Goal: Task Accomplishment & Management: Use online tool/utility

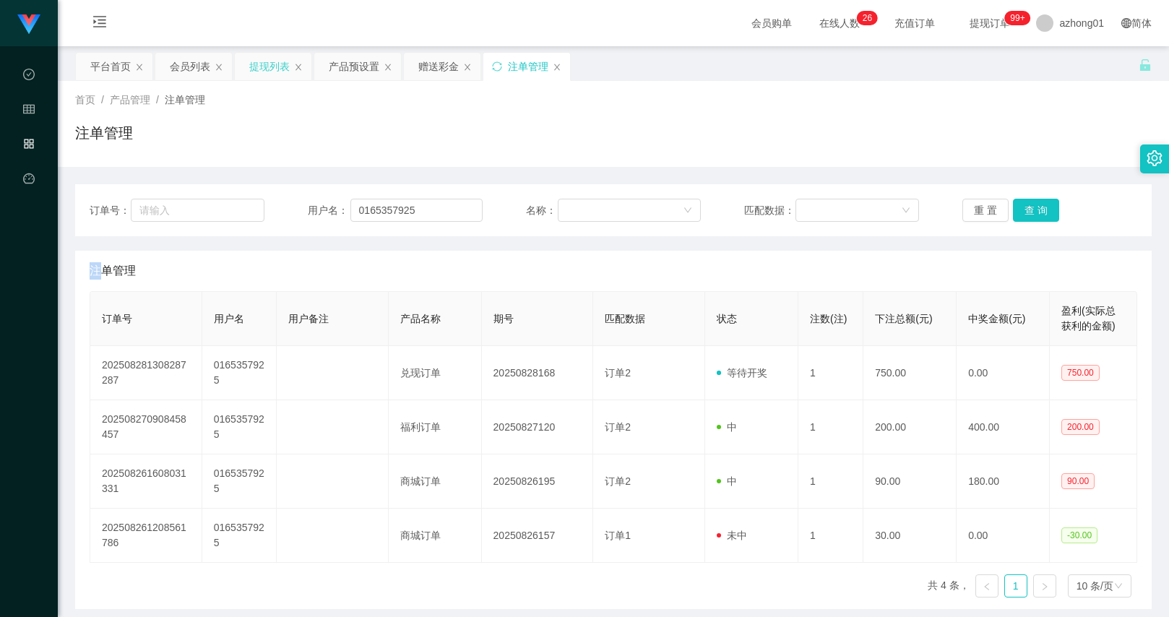
click at [277, 75] on div "提现列表" at bounding box center [269, 66] width 40 height 27
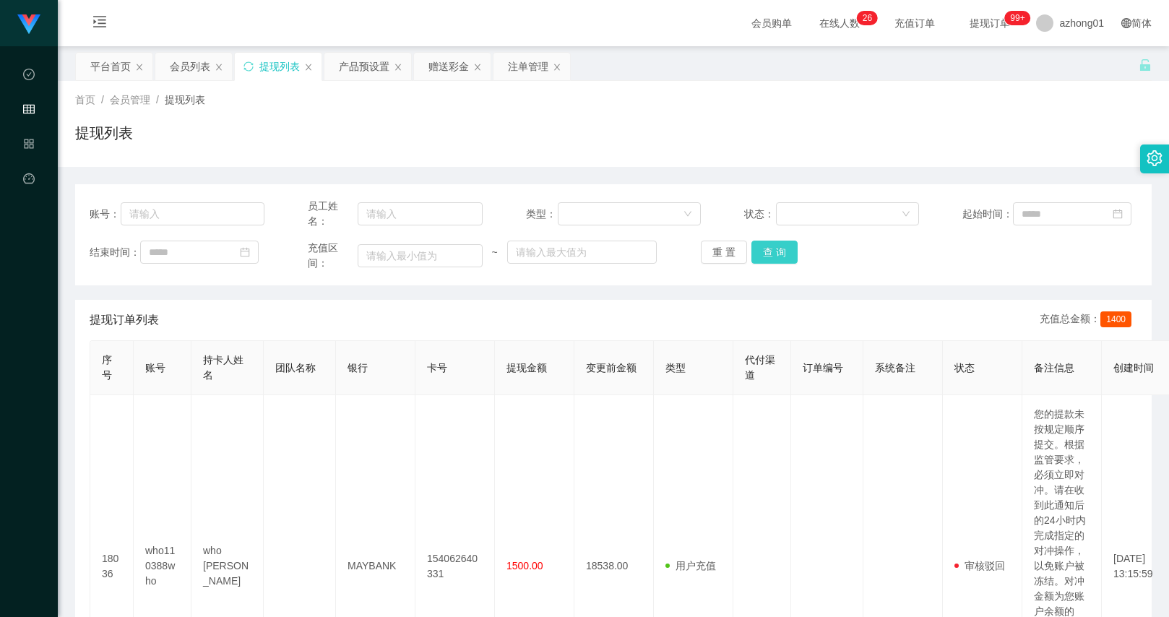
click at [791, 257] on button "查 询" at bounding box center [775, 252] width 46 height 23
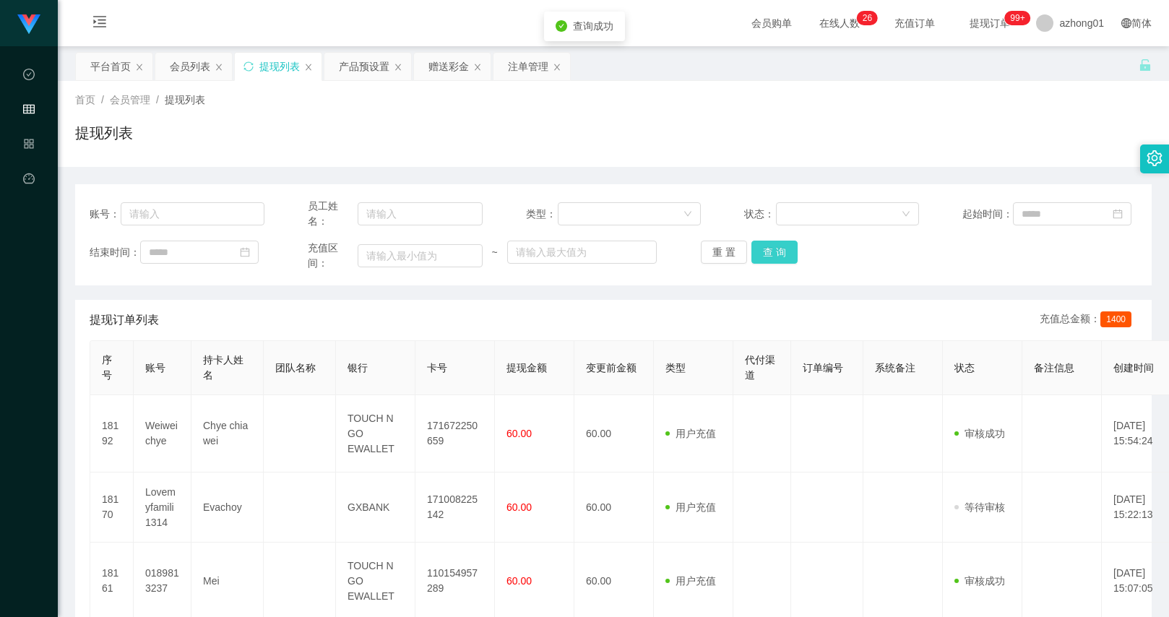
click at [780, 255] on button "查 询" at bounding box center [775, 252] width 46 height 23
click at [220, 215] on input "text" at bounding box center [192, 213] width 143 height 23
paste input "who110388who"
type input "who110388who"
click at [767, 248] on button "查 询" at bounding box center [775, 252] width 46 height 23
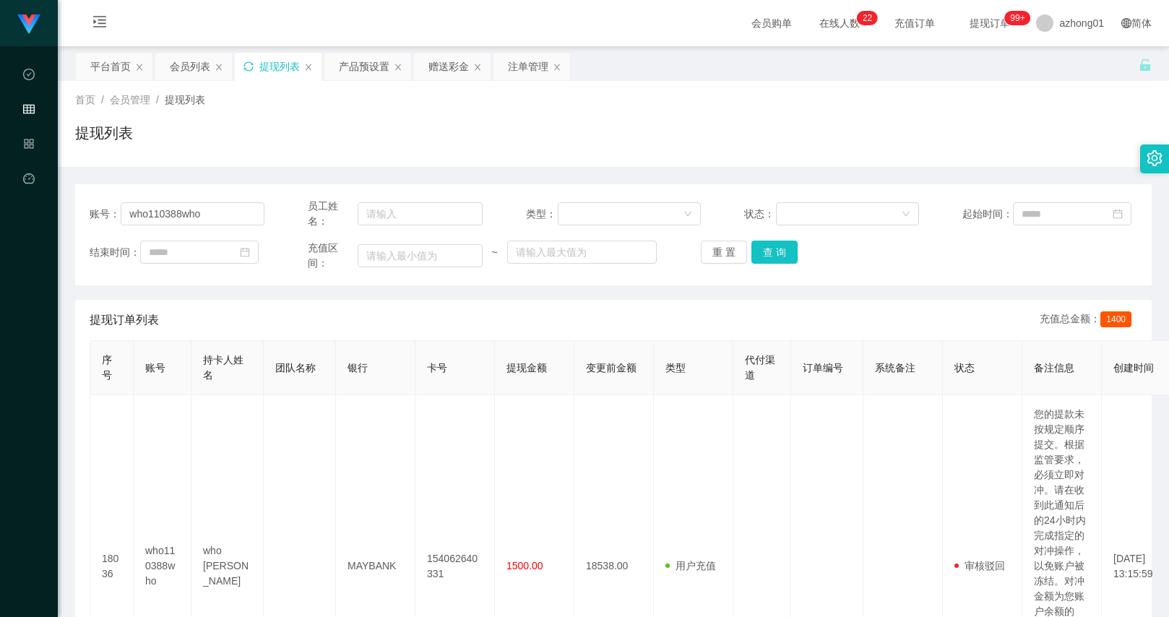
click at [251, 70] on icon "图标: sync" at bounding box center [248, 65] width 9 height 9
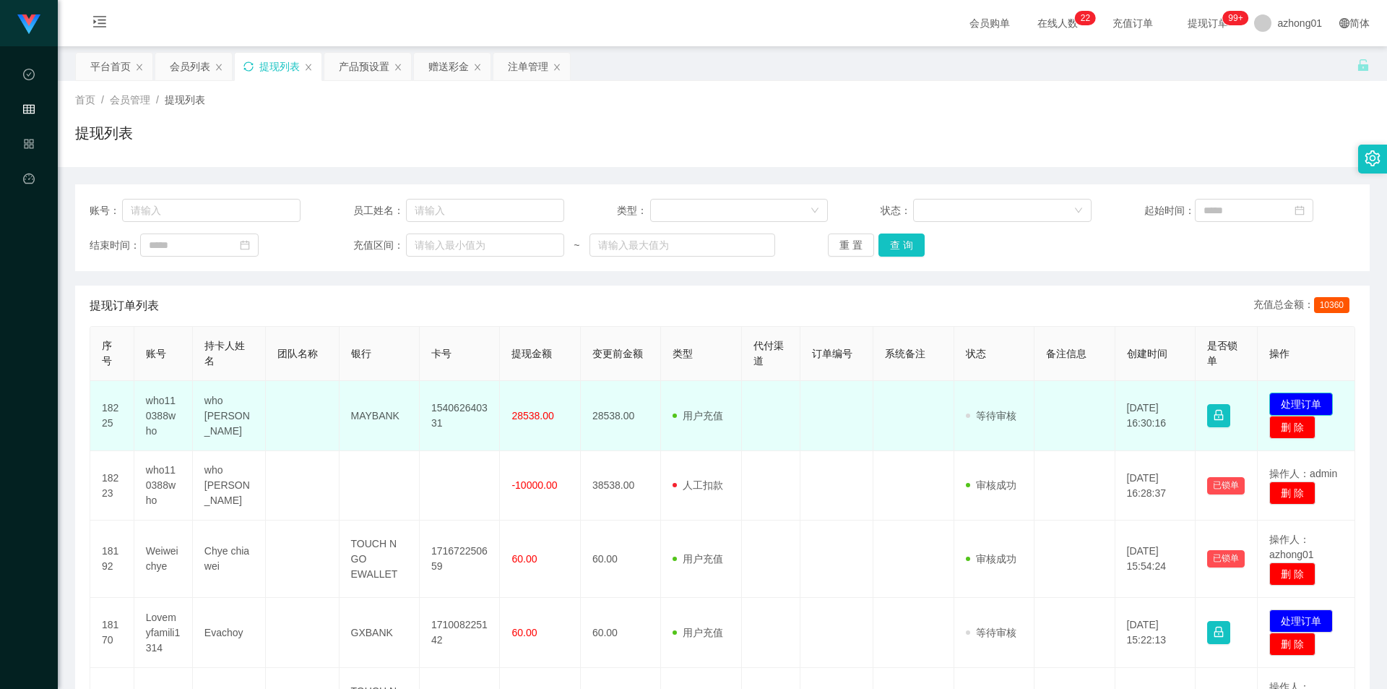
click at [1168, 402] on button "处理订单" at bounding box center [1302, 403] width 64 height 23
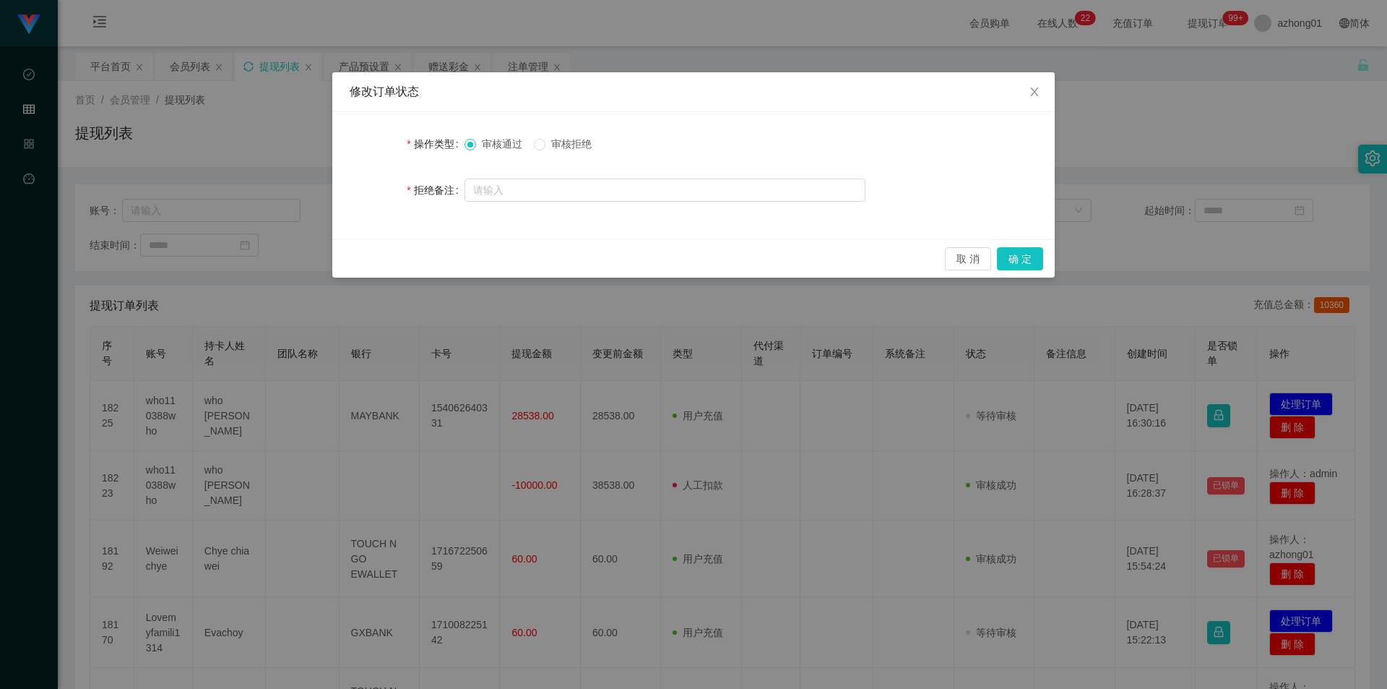
click at [566, 138] on span "审核拒绝" at bounding box center [572, 144] width 52 height 12
click at [559, 197] on input "text" at bounding box center [665, 189] width 401 height 23
type input "有"
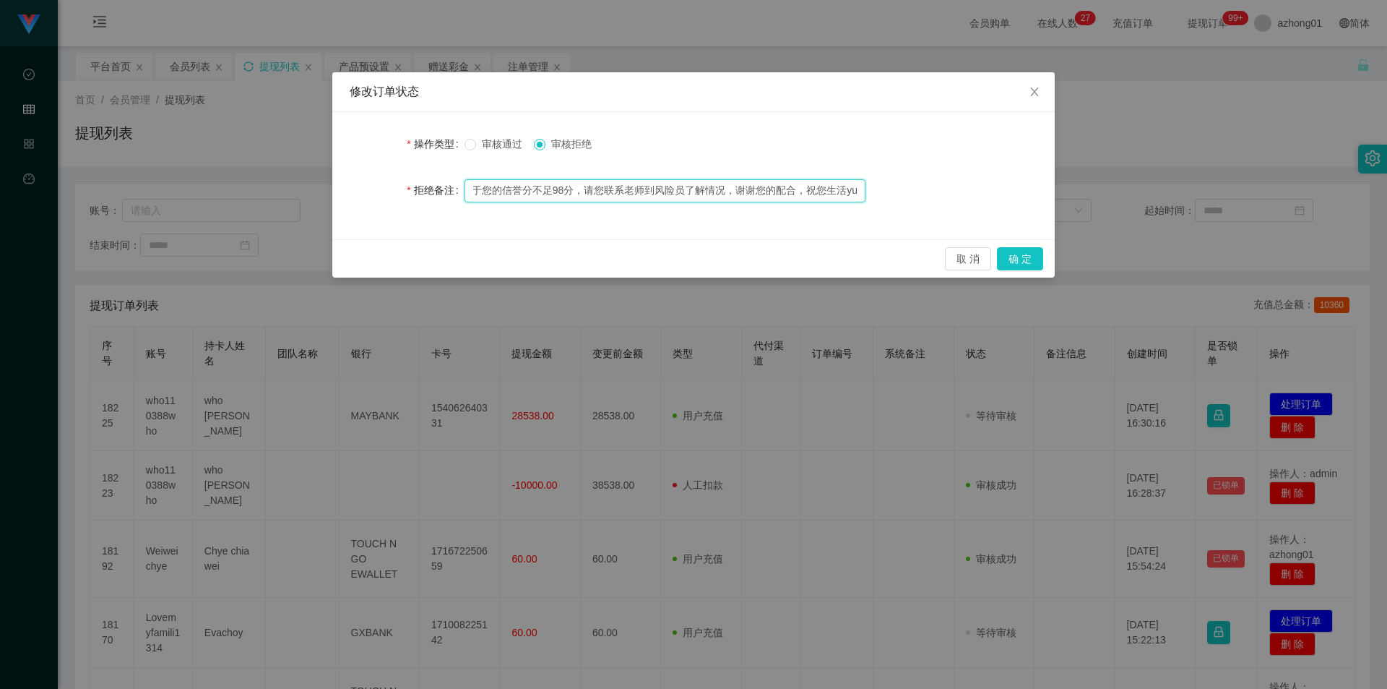
scroll to position [0, 17]
type input "由于您的信誉分不足98分，请您联系老师到风险员了解情况，谢谢您的配合，祝您生活愉快"
click at [1024, 259] on button "确 定" at bounding box center [1020, 258] width 46 height 23
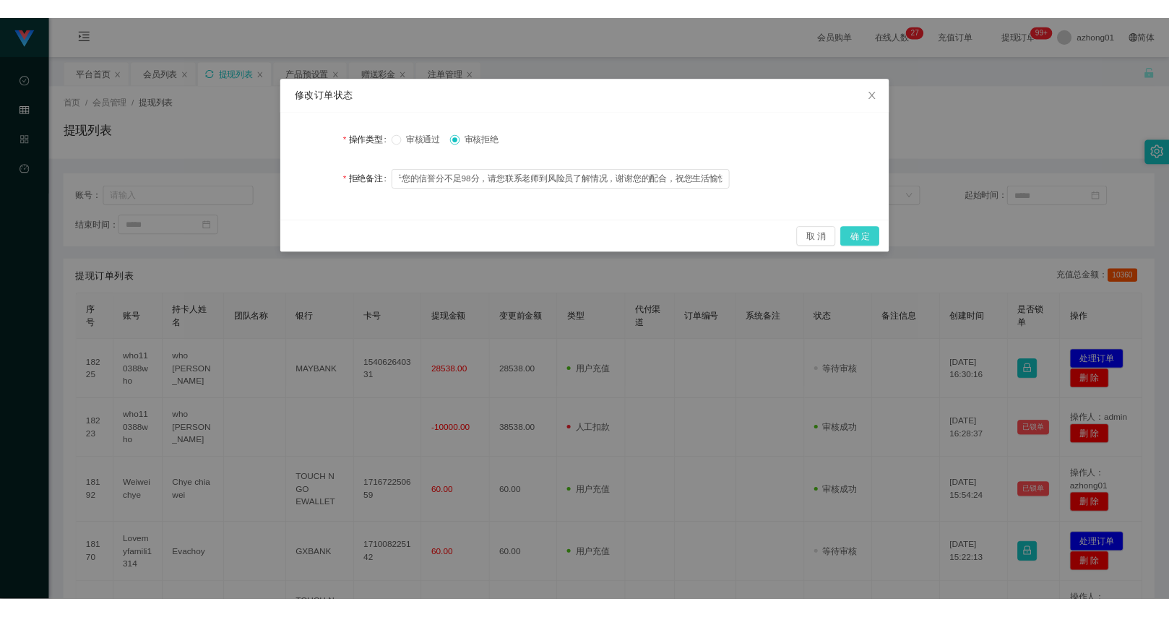
scroll to position [0, 0]
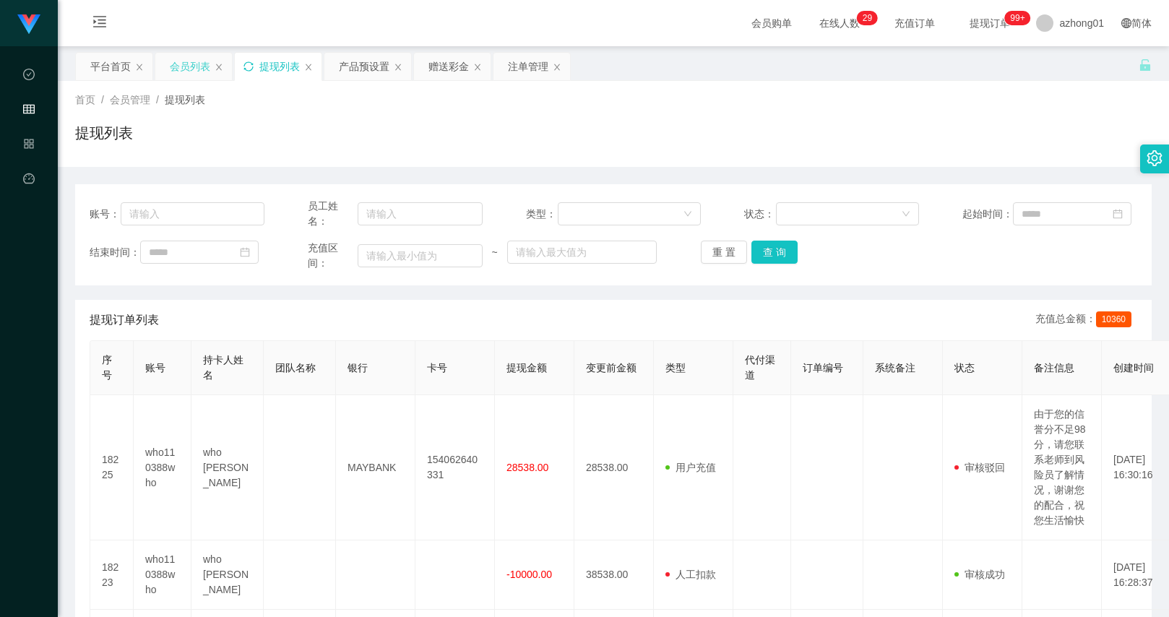
click at [201, 69] on div "会员列表" at bounding box center [190, 66] width 40 height 27
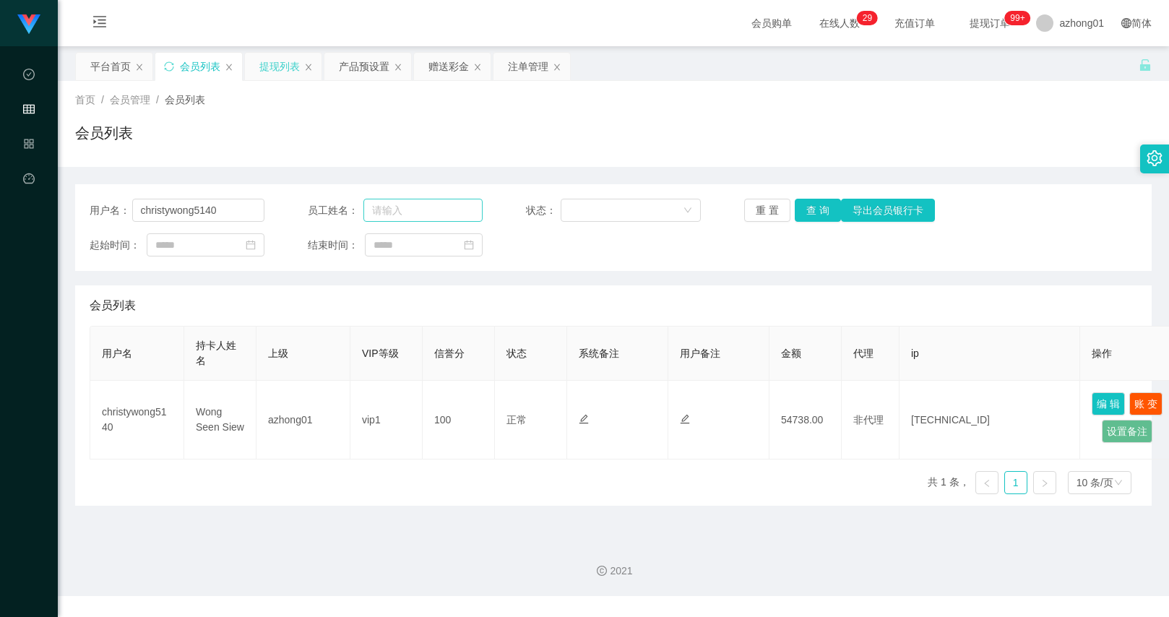
drag, startPoint x: 685, startPoint y: 264, endPoint x: 373, endPoint y: 219, distance: 315.5
click at [685, 264] on div "用户名： christywong5140 员工姓名： 状态： 重 置 查 询 导出会员银行卡 起始时间： 结束时间：" at bounding box center [613, 227] width 1077 height 87
click at [233, 213] on input "christywong5140" at bounding box center [198, 210] width 132 height 23
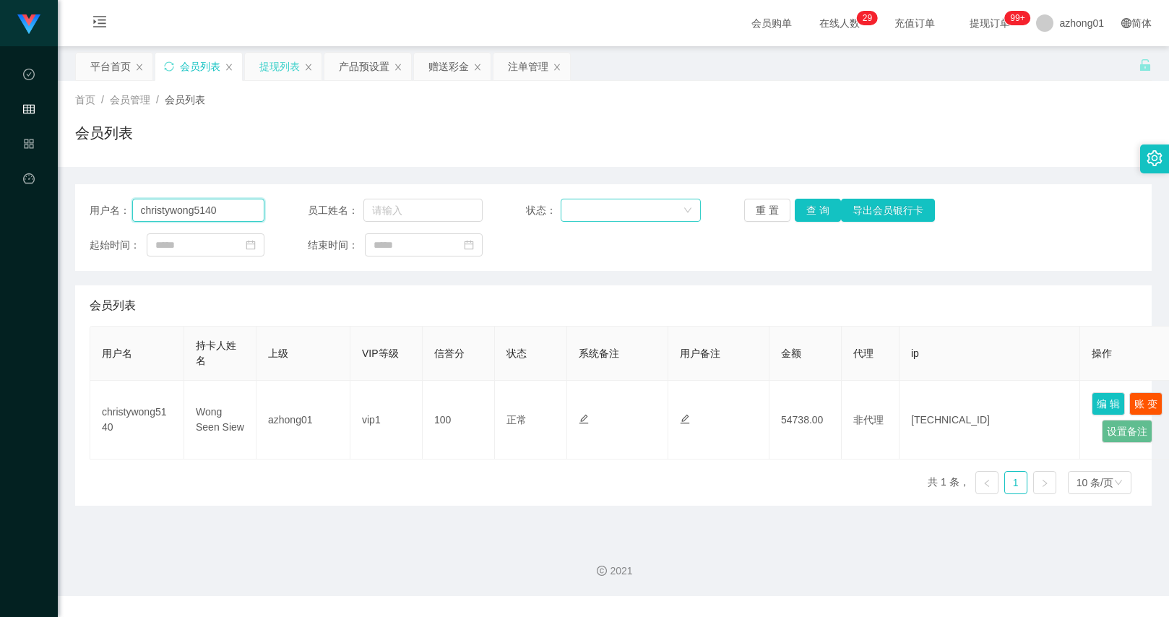
paste input "who110388who"
type input "who110388who"
click at [822, 203] on button "查 询" at bounding box center [818, 210] width 46 height 23
click at [449, 197] on div "用户名： who110388who 员工姓名： 状态： 重 置 查 询 导出会员银行卡 起始时间： 结束时间：" at bounding box center [613, 227] width 1077 height 87
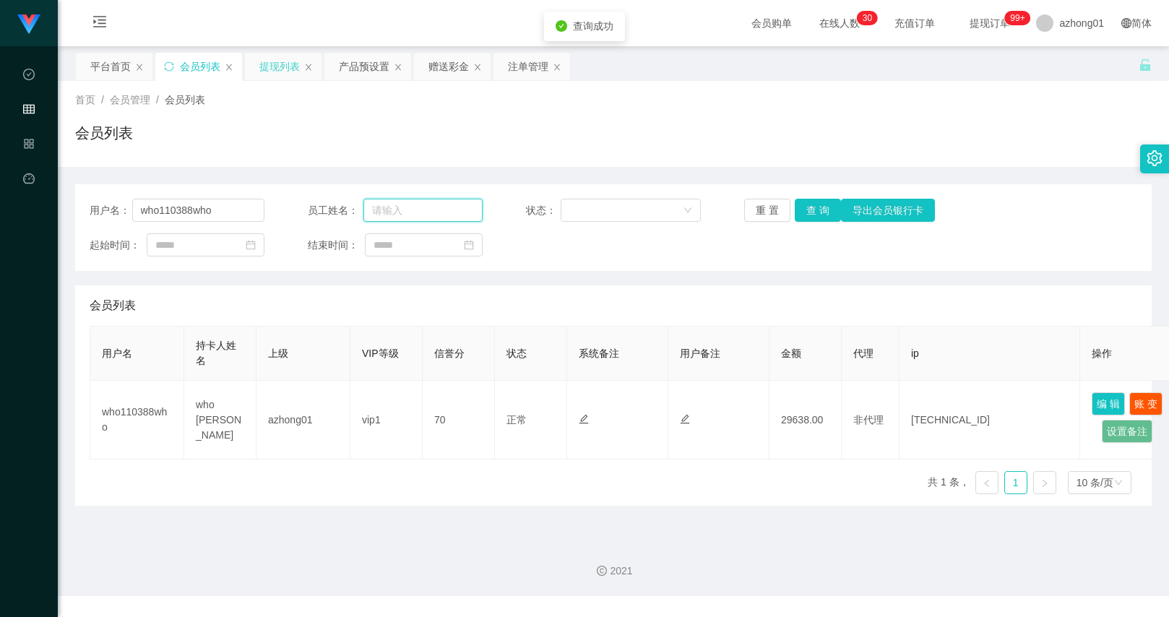
click at [446, 213] on input "text" at bounding box center [422, 210] width 119 height 23
drag, startPoint x: 446, startPoint y: 213, endPoint x: 397, endPoint y: 208, distance: 49.4
click at [397, 208] on input "11855.2" at bounding box center [422, 210] width 119 height 23
type input "11855"
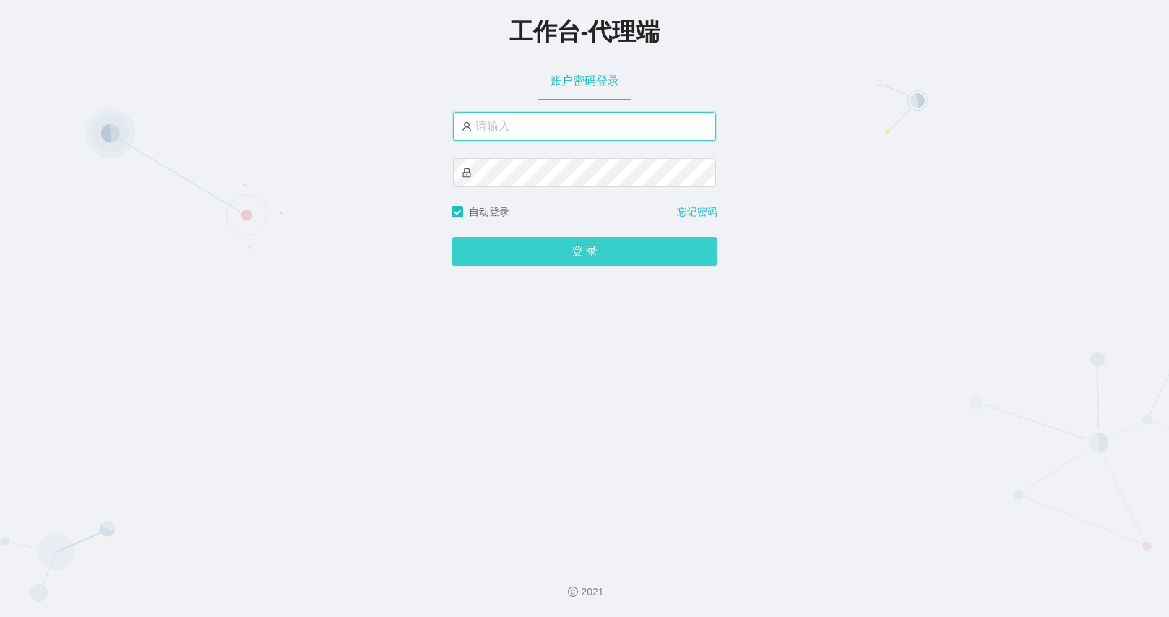
type input "azhong01"
click at [570, 251] on button "登 录" at bounding box center [585, 251] width 266 height 29
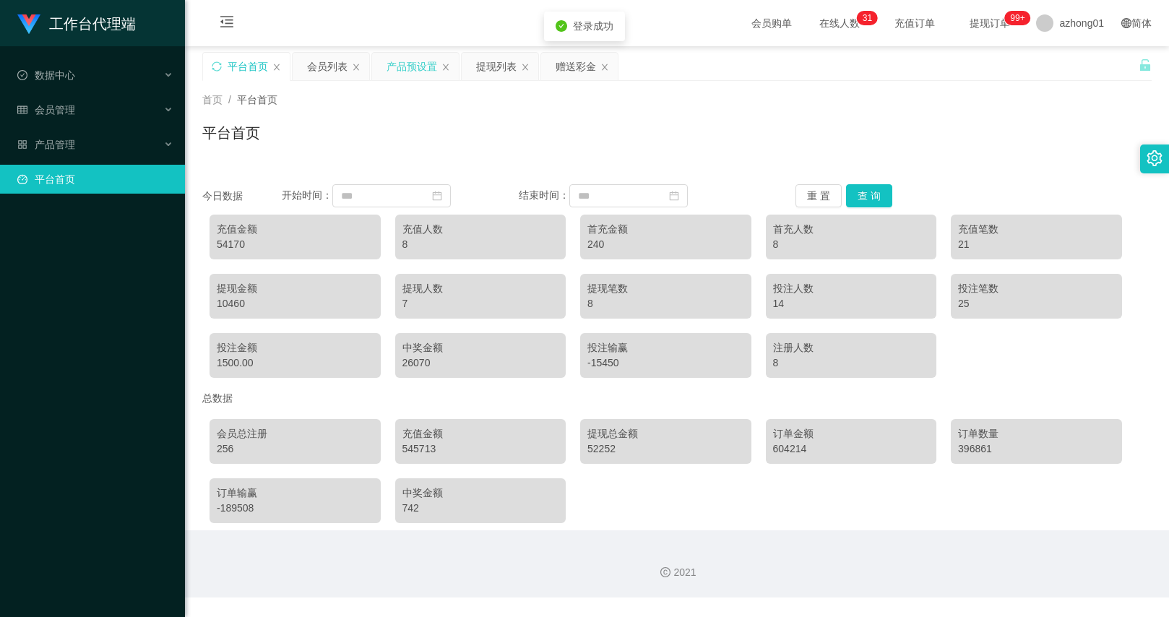
click at [425, 64] on div "产品预设置" at bounding box center [412, 66] width 51 height 27
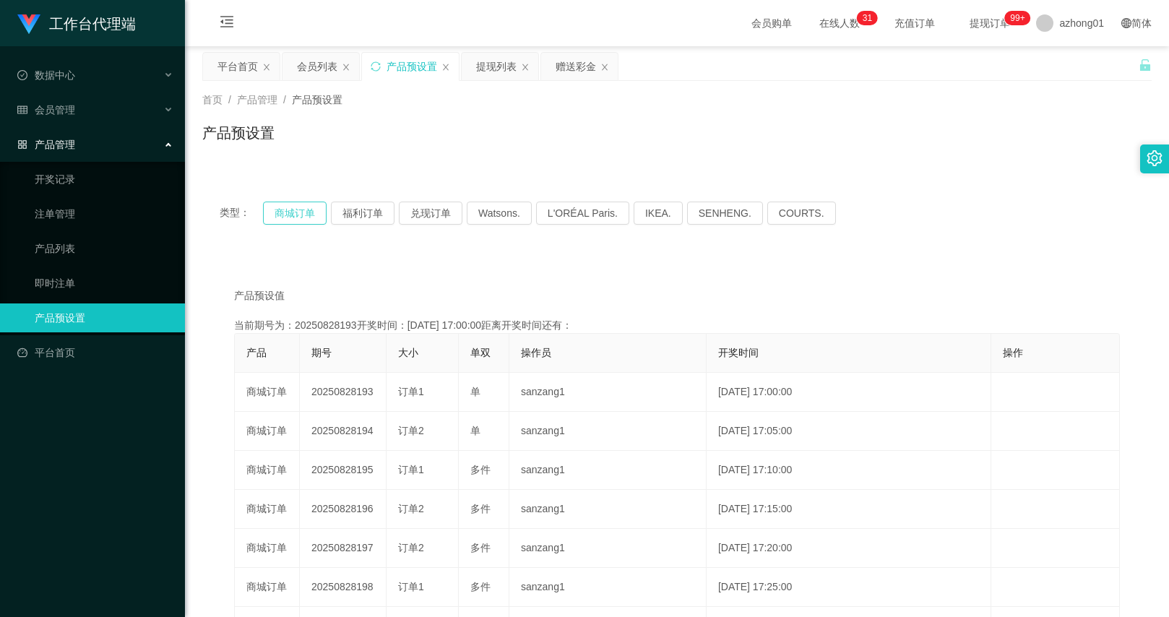
click at [311, 209] on button "商城订单" at bounding box center [295, 213] width 64 height 23
click at [309, 211] on button "商城订单" at bounding box center [295, 213] width 64 height 23
click at [405, 68] on div "产品预设置" at bounding box center [412, 66] width 51 height 27
click at [379, 71] on icon "图标: sync" at bounding box center [376, 66] width 10 height 10
click at [494, 53] on div "提现列表" at bounding box center [496, 66] width 40 height 27
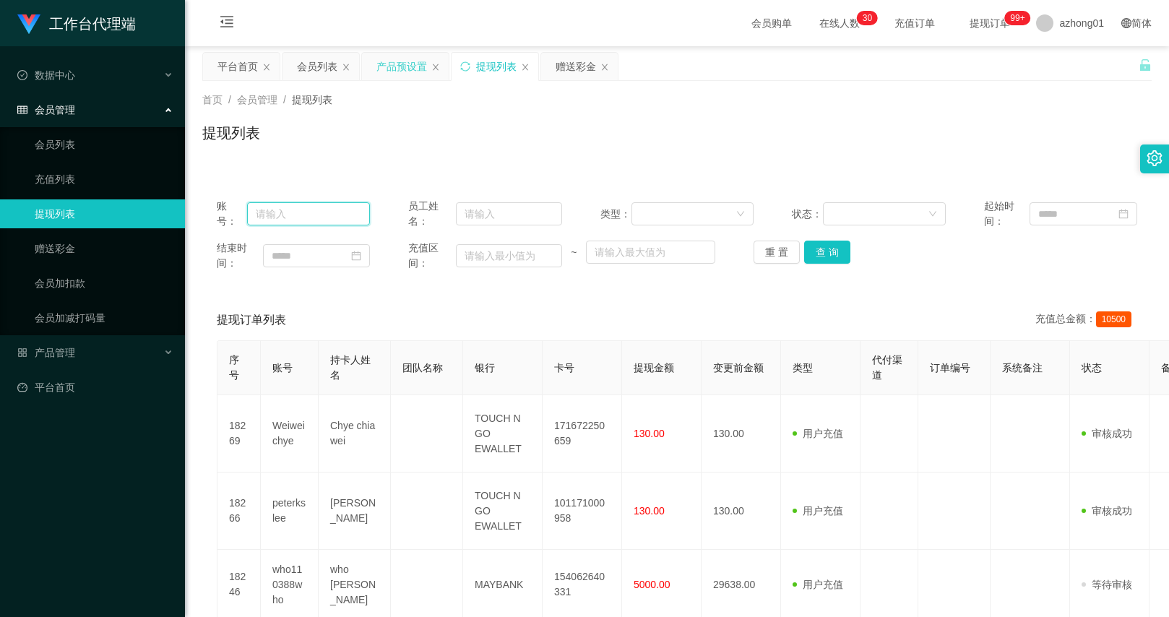
click at [361, 218] on input "text" at bounding box center [308, 213] width 123 height 23
paste input "vivianting5678"
type input "vivianting5678"
click at [812, 252] on button "查 询" at bounding box center [827, 252] width 46 height 23
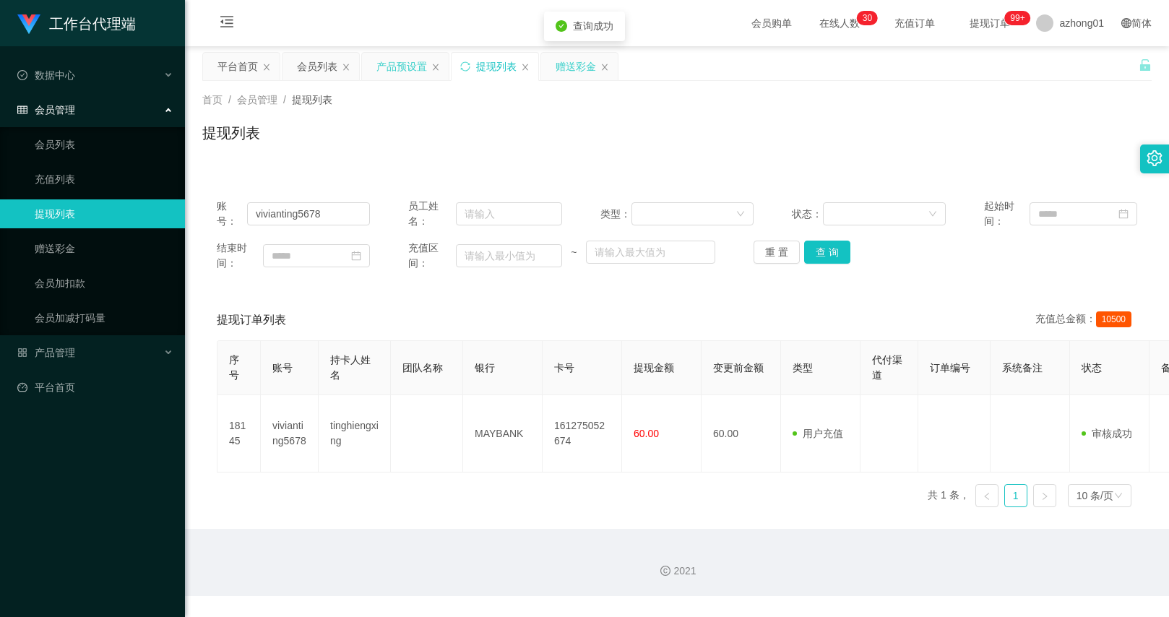
click at [570, 74] on div "赠送彩金" at bounding box center [576, 66] width 40 height 27
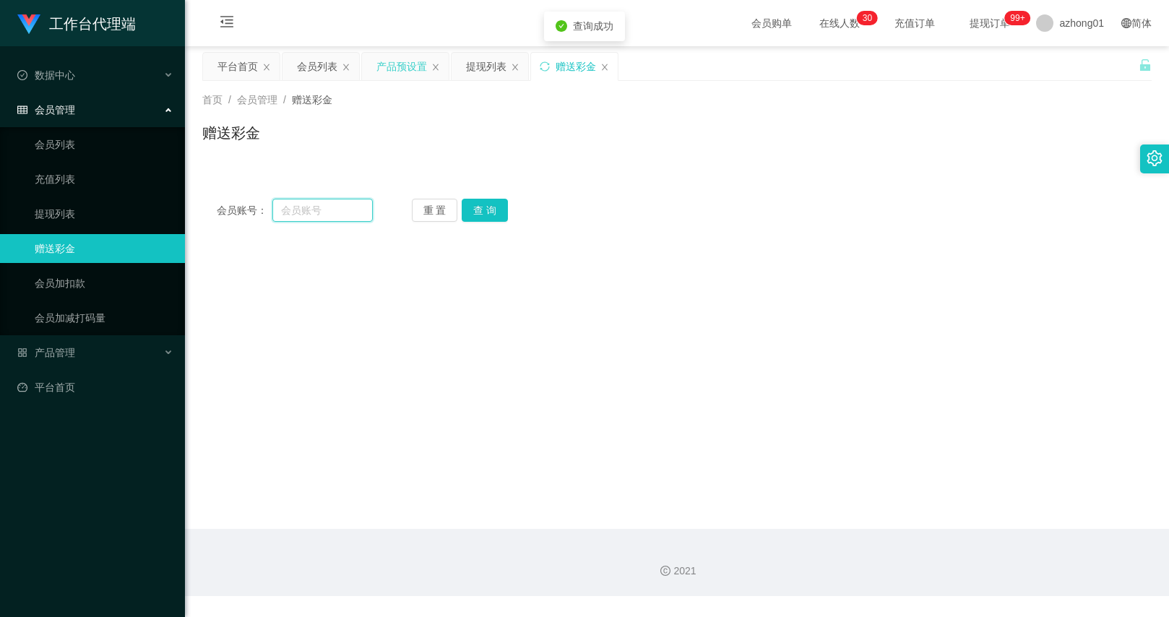
click at [353, 210] on input "text" at bounding box center [322, 210] width 100 height 23
paste input "vivianting5678"
type input "vivianting5678"
click at [474, 212] on button "查 询" at bounding box center [485, 210] width 46 height 23
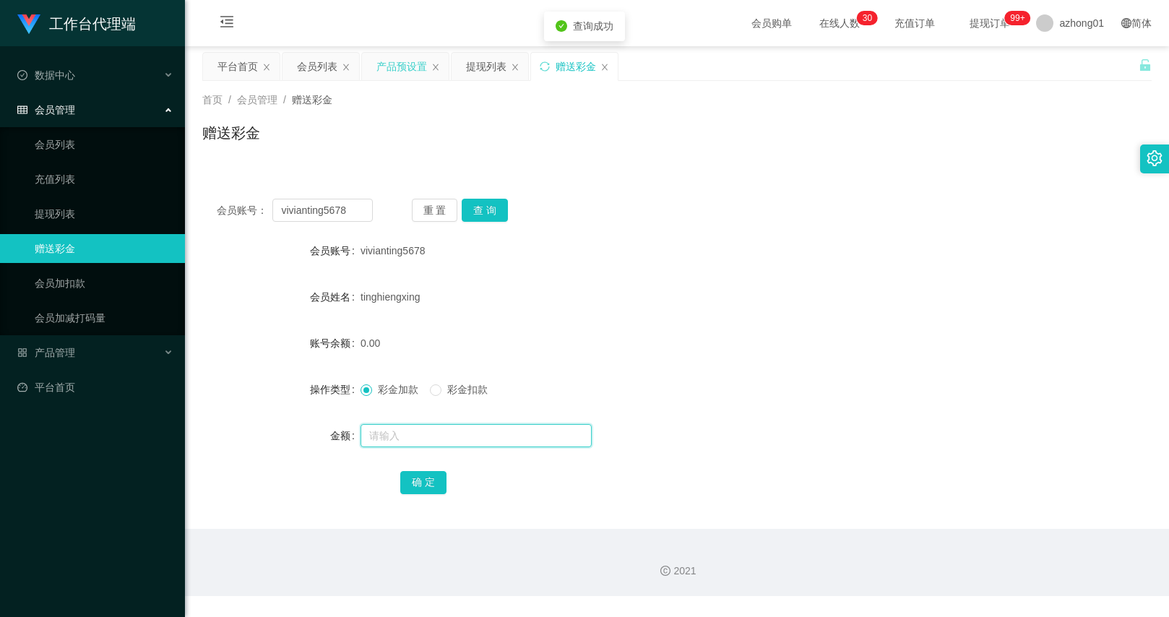
click at [426, 432] on input "text" at bounding box center [476, 435] width 231 height 23
type input "100"
click at [429, 494] on button "确 定" at bounding box center [423, 482] width 46 height 23
click at [481, 211] on button "查 询" at bounding box center [485, 210] width 46 height 23
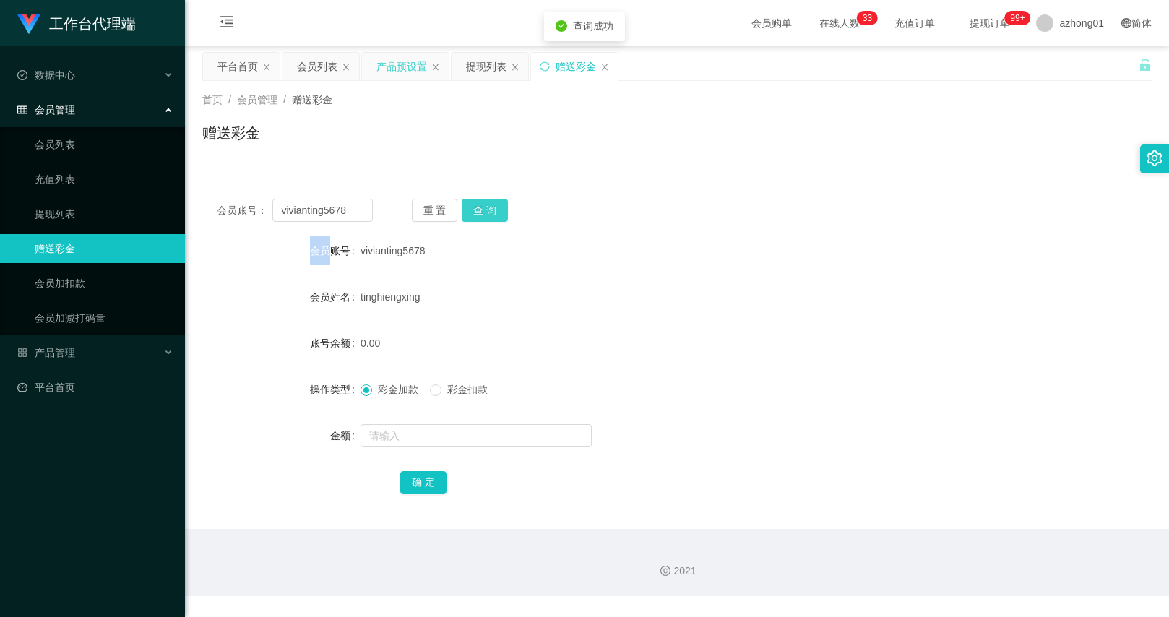
click at [481, 211] on div "重 置 查 询" at bounding box center [490, 210] width 156 height 23
click at [322, 199] on input "vivianting5678" at bounding box center [322, 210] width 100 height 23
click at [77, 349] on div "产品管理" at bounding box center [92, 352] width 185 height 29
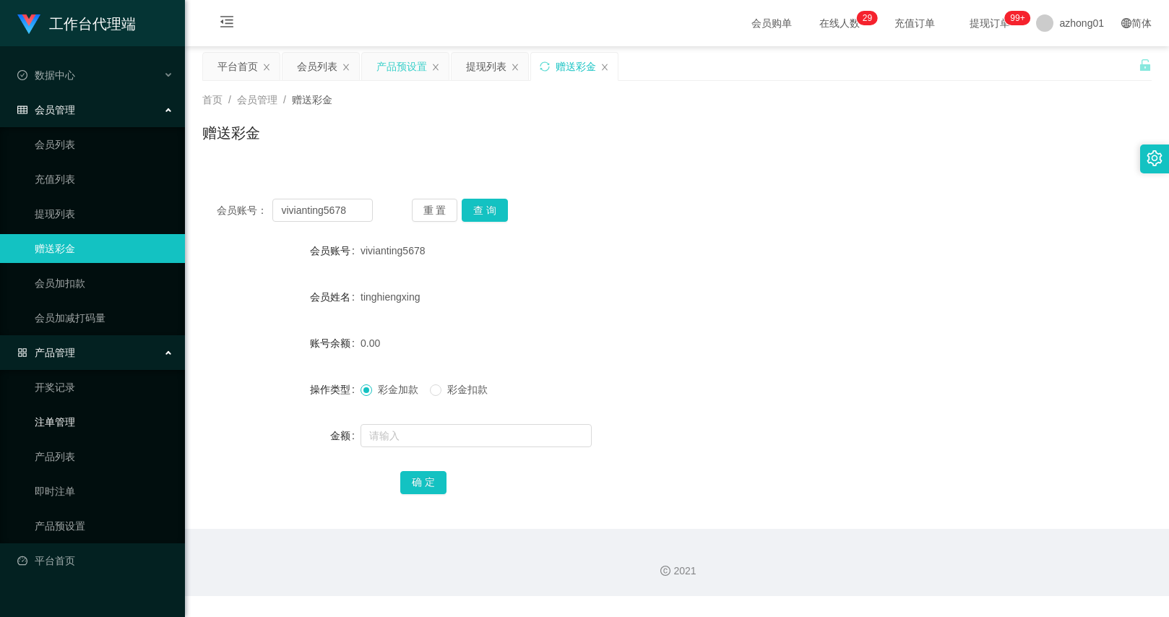
click at [61, 429] on link "注单管理" at bounding box center [104, 422] width 139 height 29
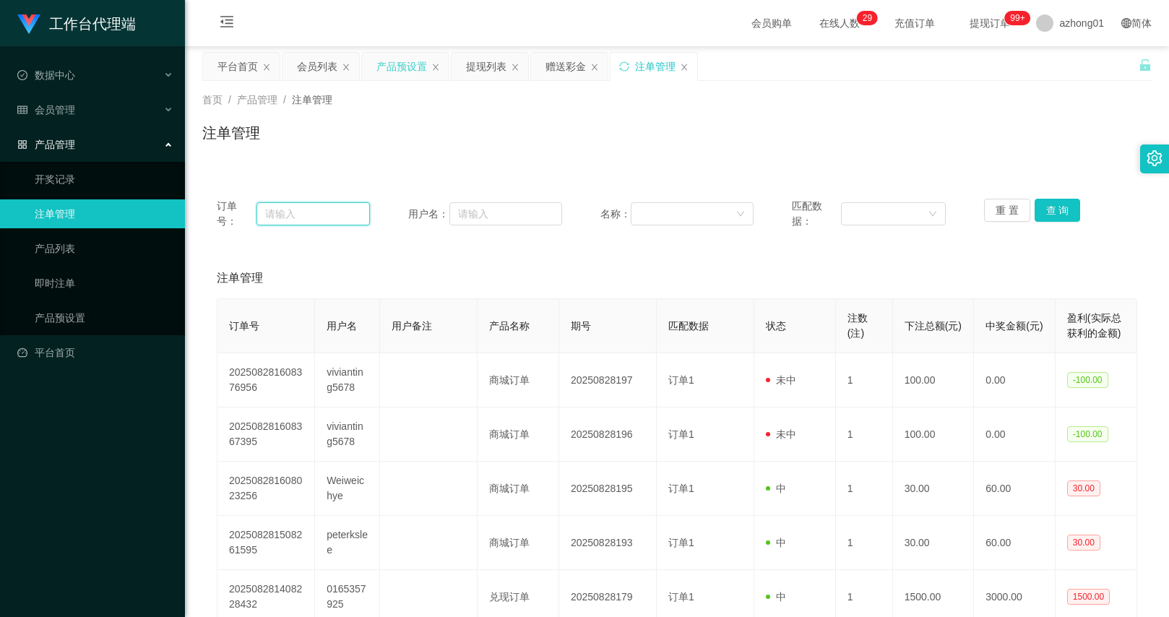
click at [338, 209] on input "text" at bounding box center [314, 213] width 114 height 23
click at [478, 208] on input "text" at bounding box center [505, 213] width 113 height 23
paste input "vivianting5678"
type input "vivianting5678"
click at [1066, 212] on button "查 询" at bounding box center [1058, 210] width 46 height 23
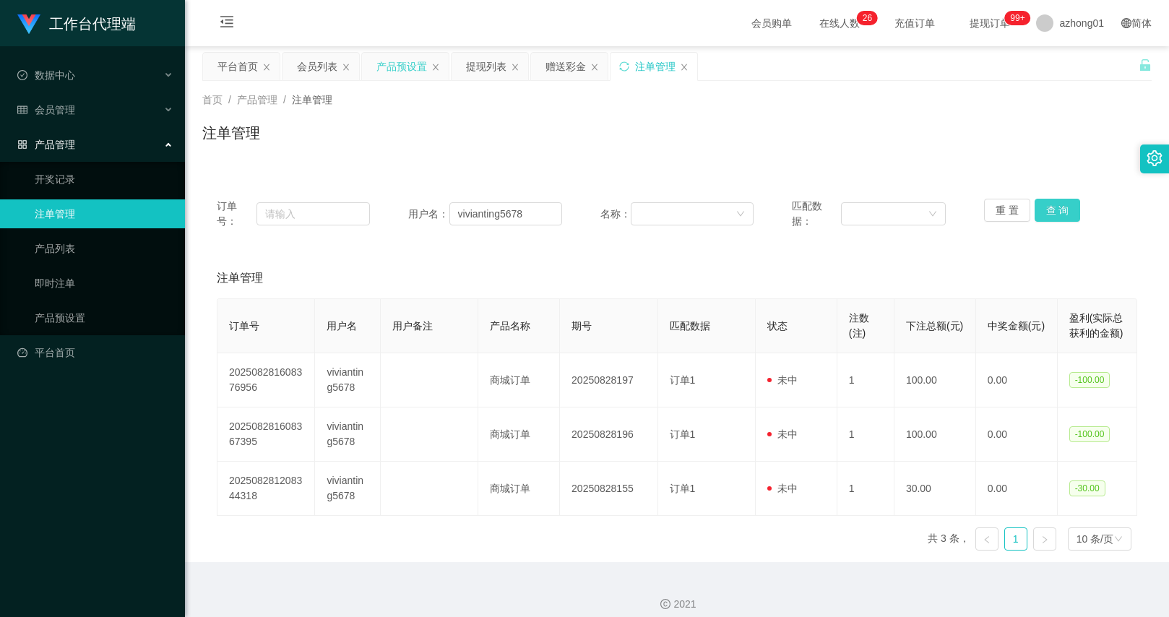
click at [1060, 210] on button "查 询" at bounding box center [1058, 210] width 46 height 23
click at [554, 267] on div "注单管理" at bounding box center [677, 278] width 921 height 40
click at [548, 64] on div "赠送彩金" at bounding box center [566, 66] width 40 height 27
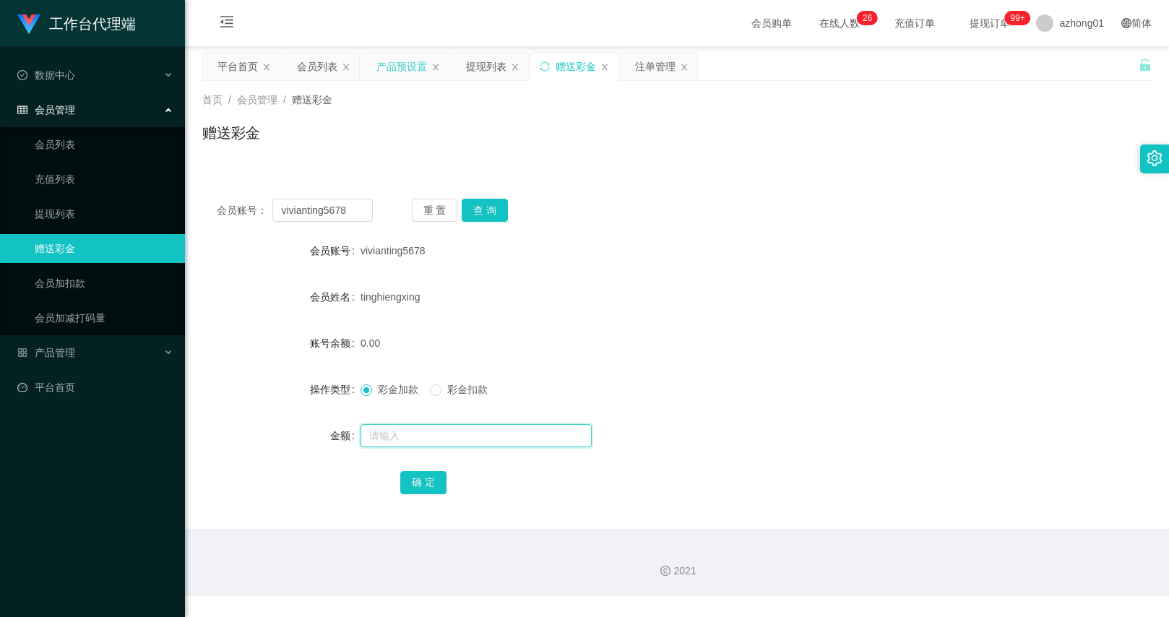
click at [405, 426] on input "text" at bounding box center [476, 435] width 231 height 23
type input "130"
click at [400, 477] on button "确 定" at bounding box center [423, 482] width 46 height 23
